Goal: Information Seeking & Learning: Learn about a topic

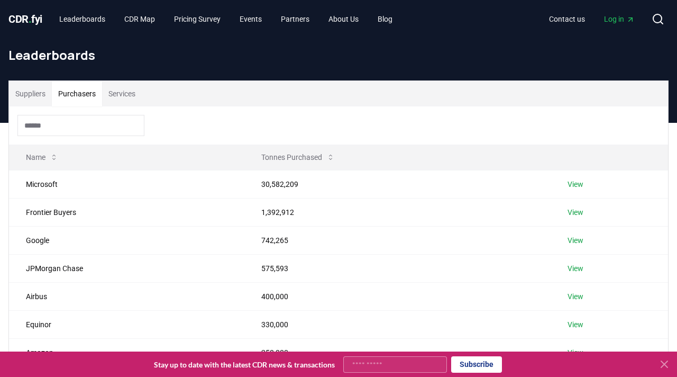
click at [85, 95] on button "Purchasers" at bounding box center [77, 93] width 50 height 25
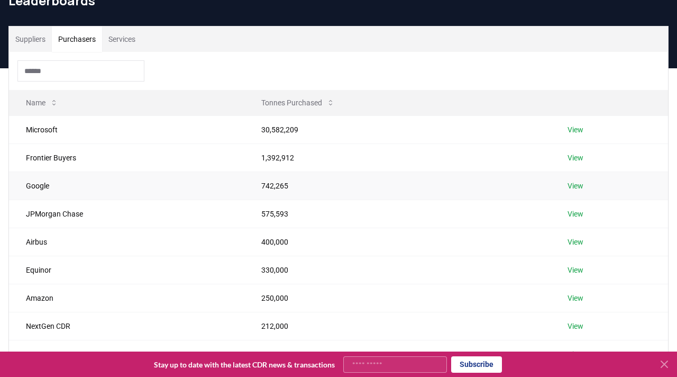
scroll to position [60, 0]
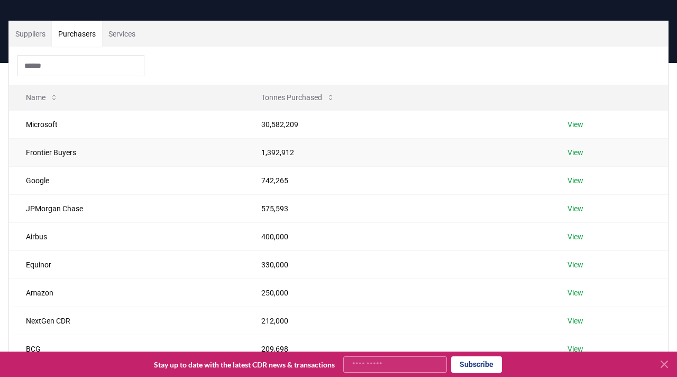
click at [578, 151] on link "View" at bounding box center [576, 152] width 16 height 11
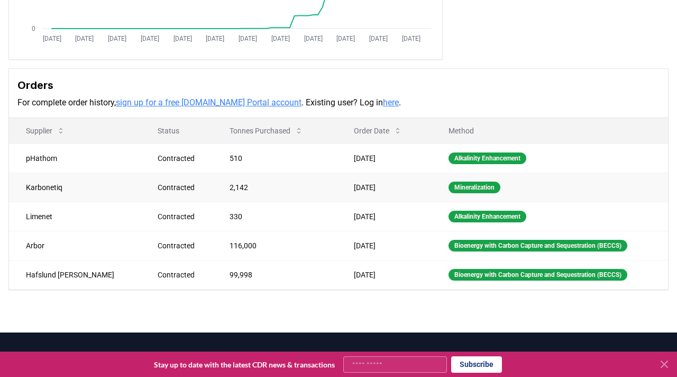
scroll to position [259, 0]
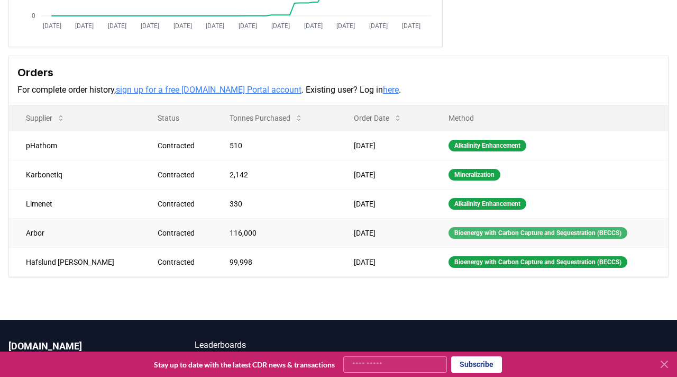
click at [489, 234] on div "Bioenergy with Carbon Capture and Sequestration (BECCS)" at bounding box center [538, 233] width 179 height 12
copy div "Bioenergy with Carbon Capture and Sequestration (BECCS)"
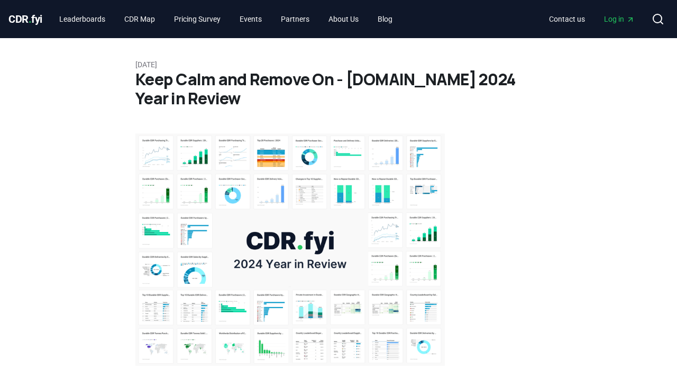
click at [30, 20] on span "." at bounding box center [30, 19] width 3 height 13
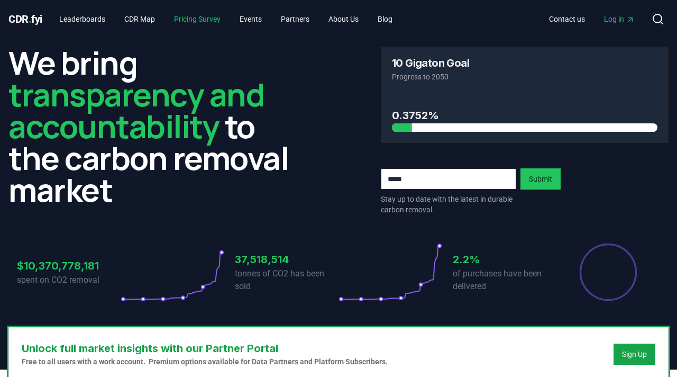
click at [200, 25] on link "Pricing Survey" at bounding box center [198, 19] width 64 height 19
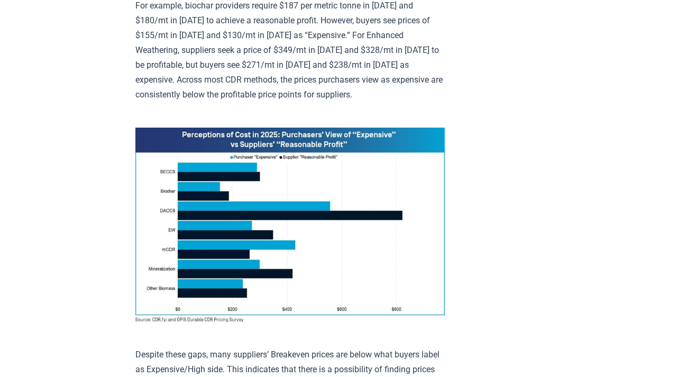
scroll to position [743, 0]
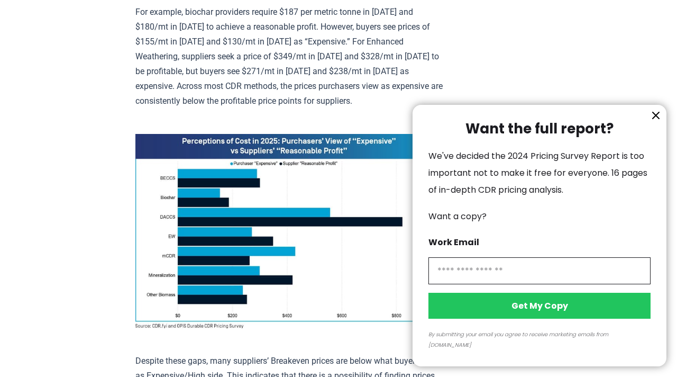
click at [656, 119] on icon "information" at bounding box center [656, 115] width 6 height 6
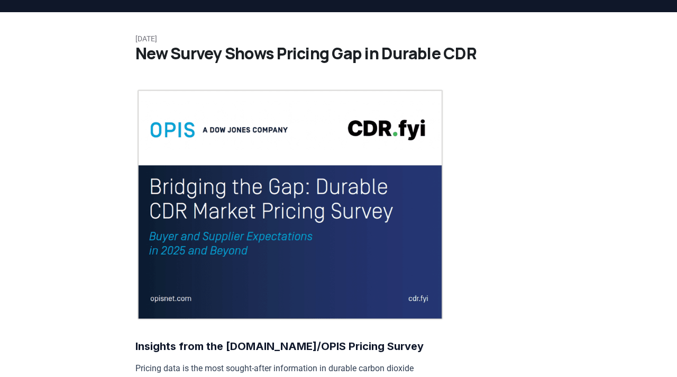
scroll to position [0, 0]
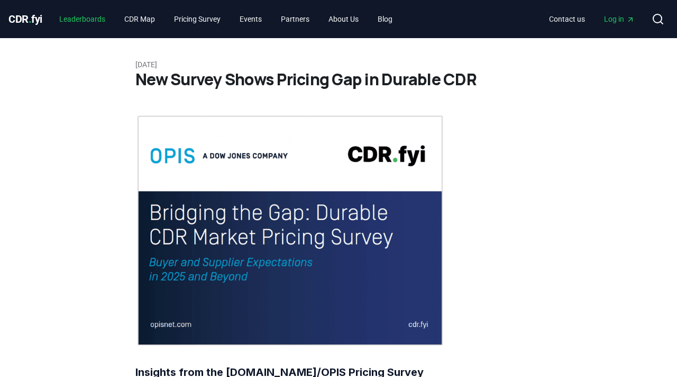
click at [76, 22] on link "Leaderboards" at bounding box center [82, 19] width 63 height 19
click at [26, 27] on div "CDR . fyi Leaderboards CDR Map Pricing Survey Events Partners About Us Blog" at bounding box center [204, 19] width 393 height 19
click at [30, 14] on span "." at bounding box center [30, 19] width 3 height 13
click at [24, 18] on span "CDR . fyi" at bounding box center [25, 19] width 34 height 13
